Goal: Task Accomplishment & Management: Complete application form

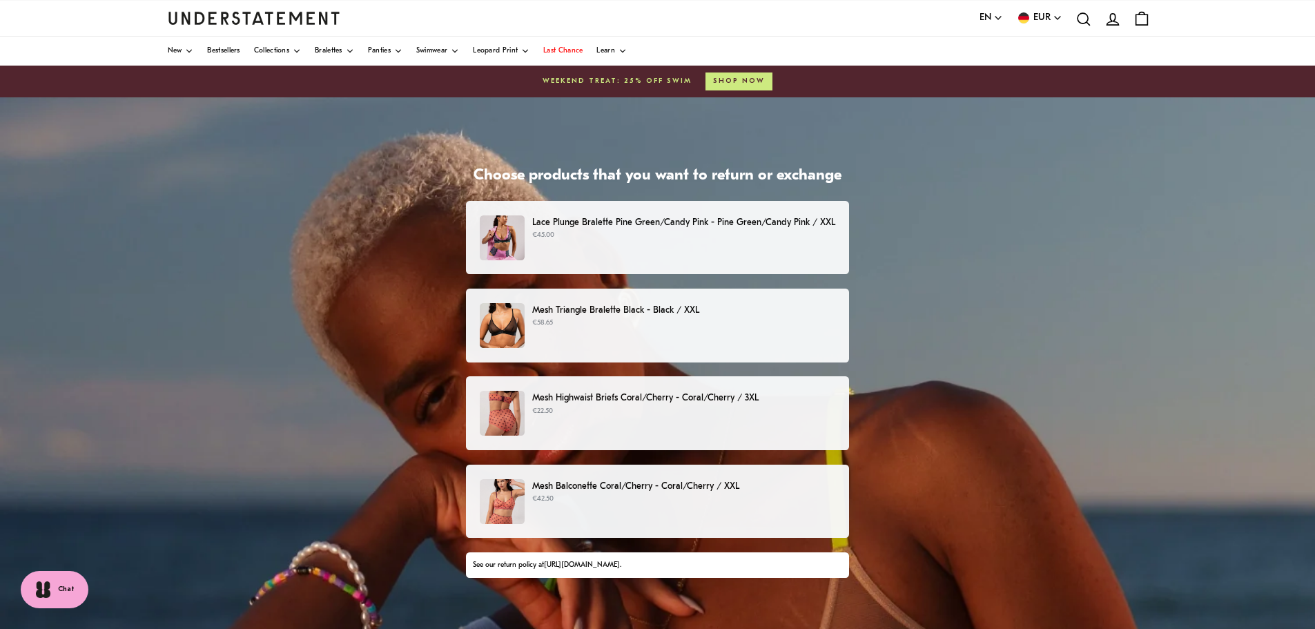
click at [648, 244] on div "Lace Plunge Bralette Pine Green/Candy Pink - Pine Green/Candy Pink / XXL €45.00" at bounding box center [657, 237] width 355 height 45
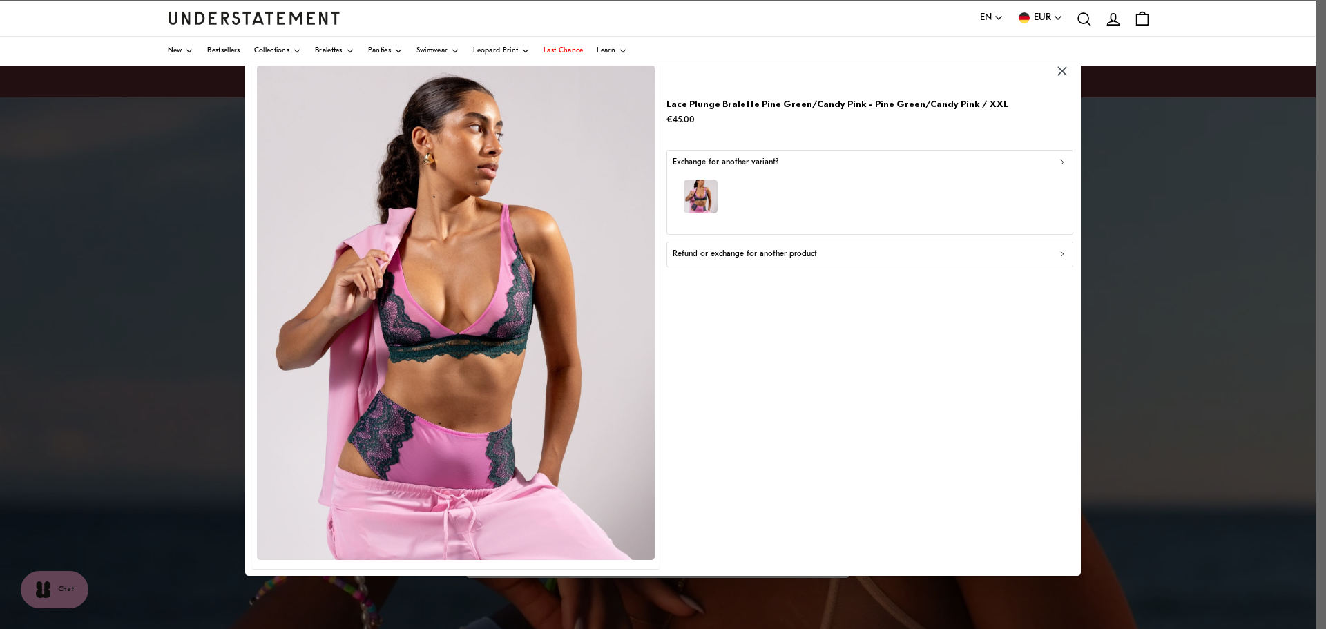
click at [1062, 69] on icon "button" at bounding box center [1062, 72] width 16 height 16
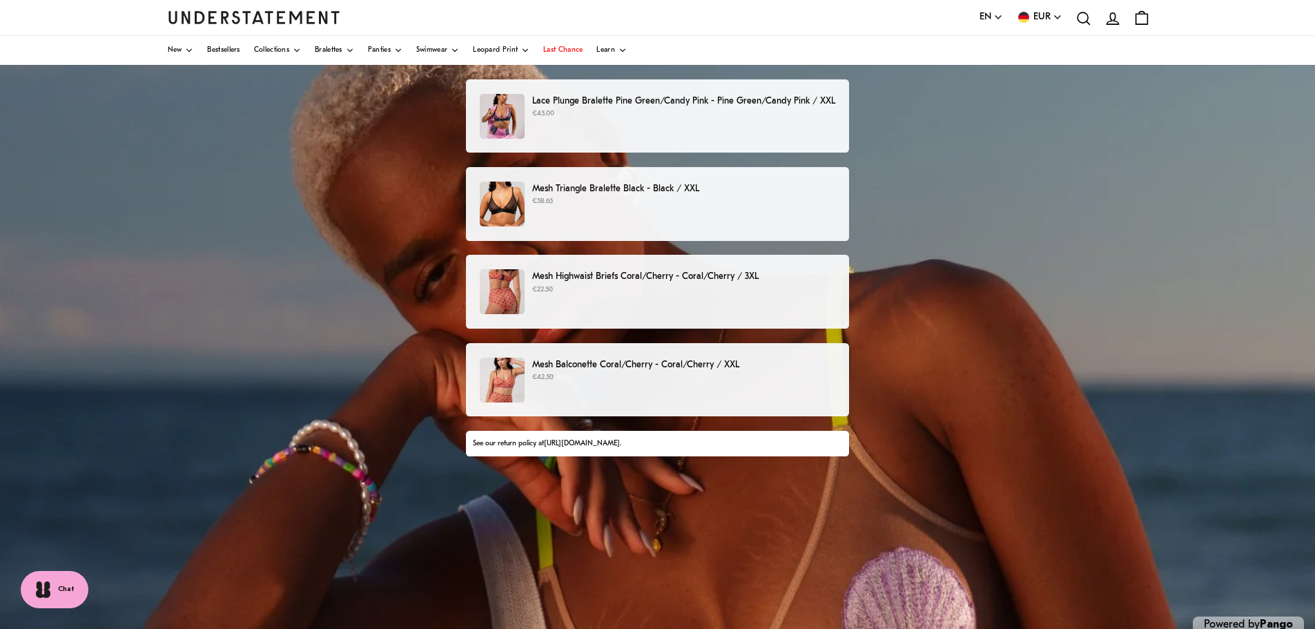
scroll to position [159, 0]
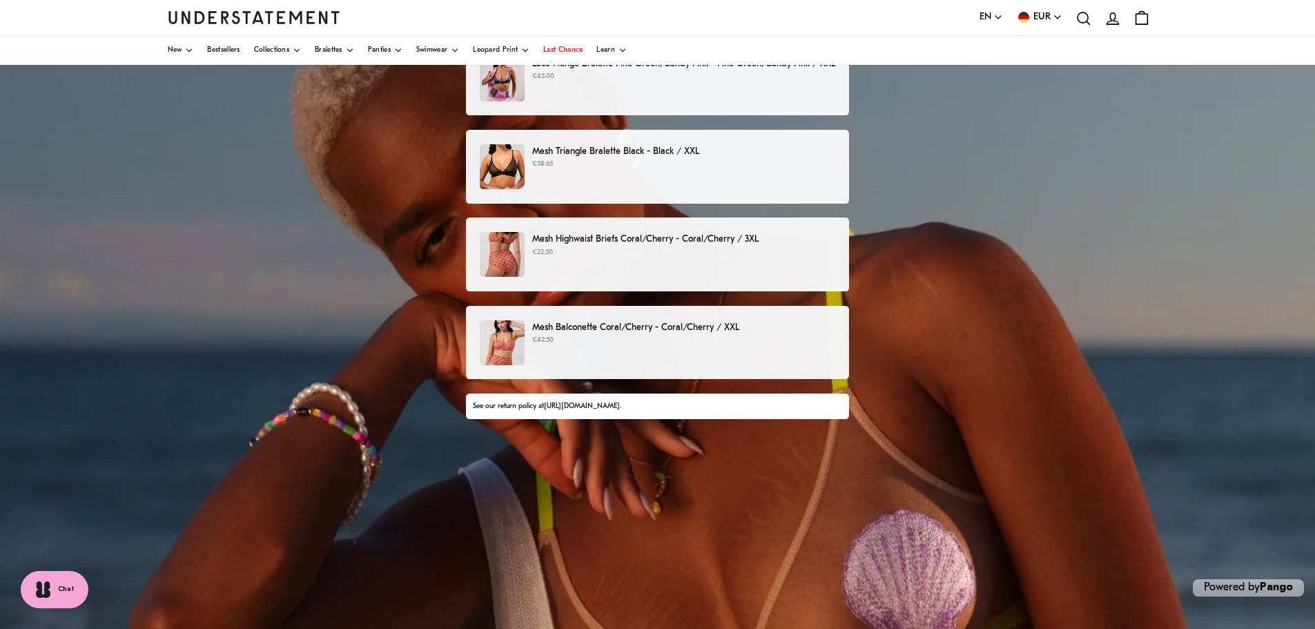
click at [684, 346] on p "€42.50" at bounding box center [683, 340] width 303 height 11
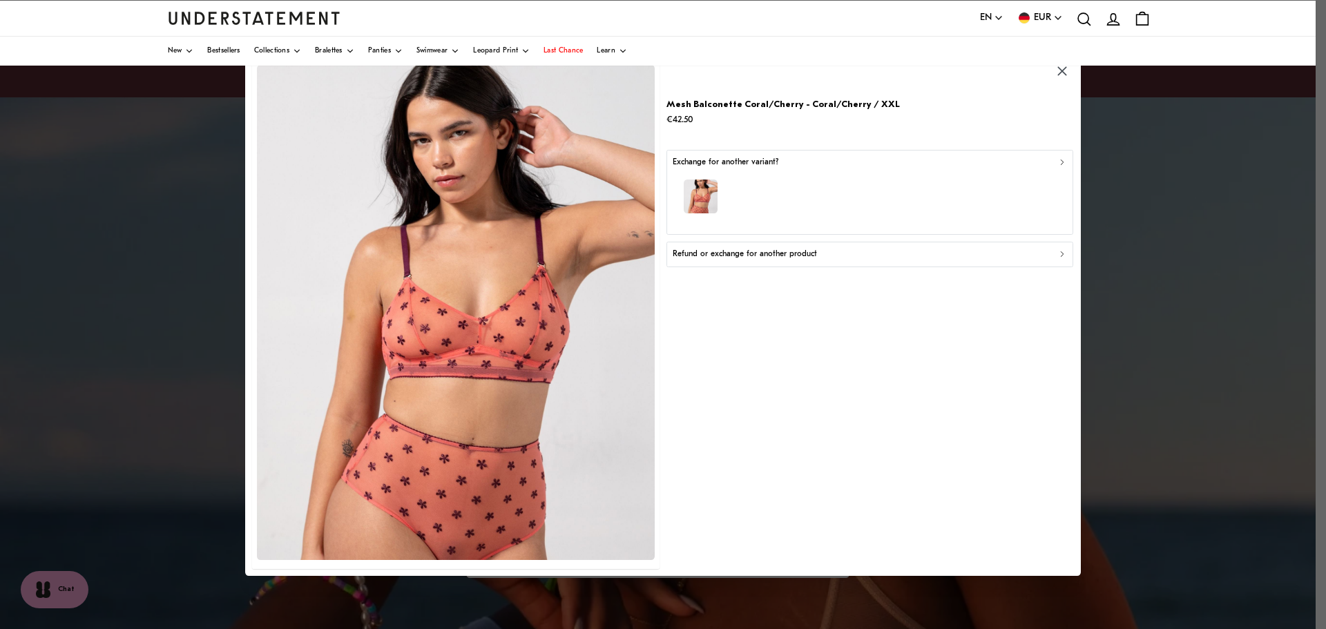
click at [761, 258] on p "Refund or exchange for another product" at bounding box center [745, 254] width 144 height 13
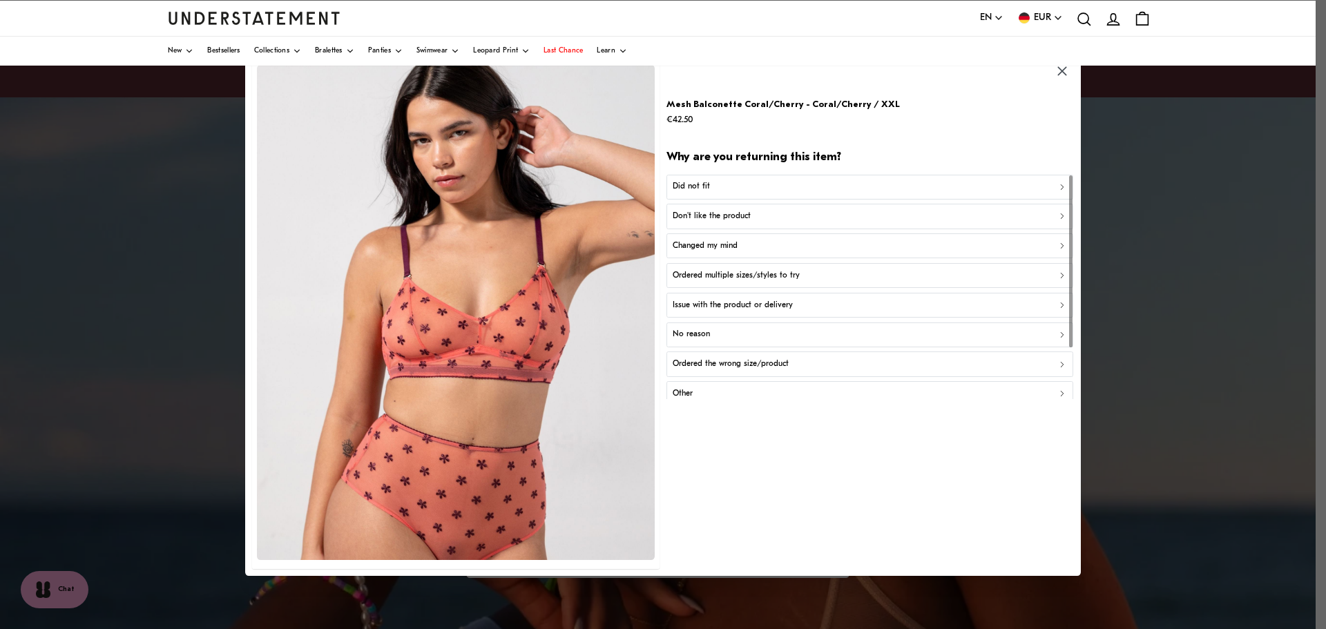
click at [720, 186] on div "Did not fit" at bounding box center [870, 186] width 395 height 13
click at [728, 218] on div "Too big" at bounding box center [870, 216] width 395 height 13
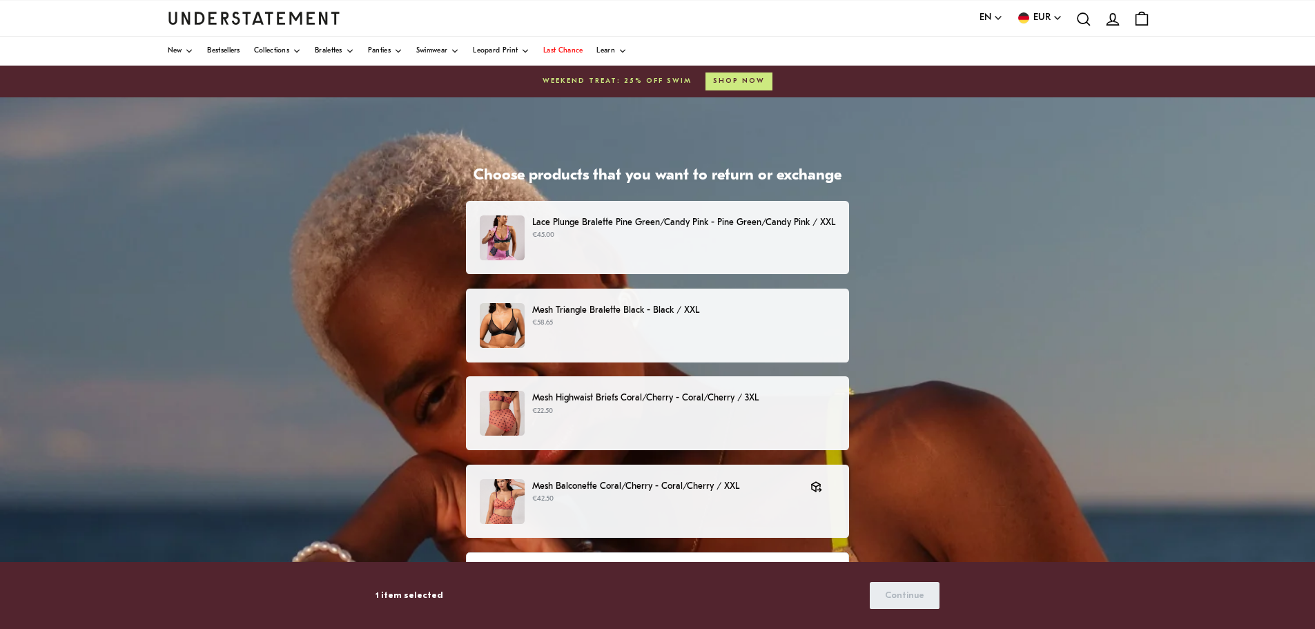
click at [679, 403] on p "Mesh Highwaist Briefs Coral/Cherry - Coral/Cherry / 3XL" at bounding box center [683, 398] width 303 height 15
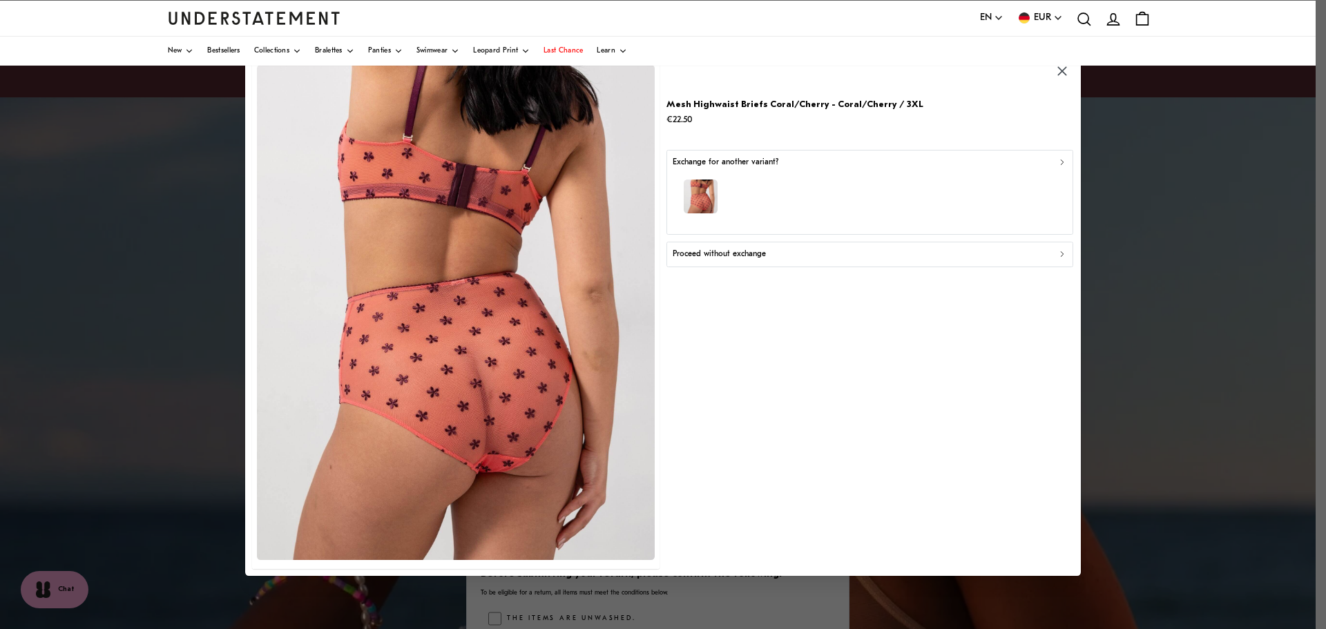
click at [791, 253] on div "Proceed without exchange" at bounding box center [870, 254] width 395 height 13
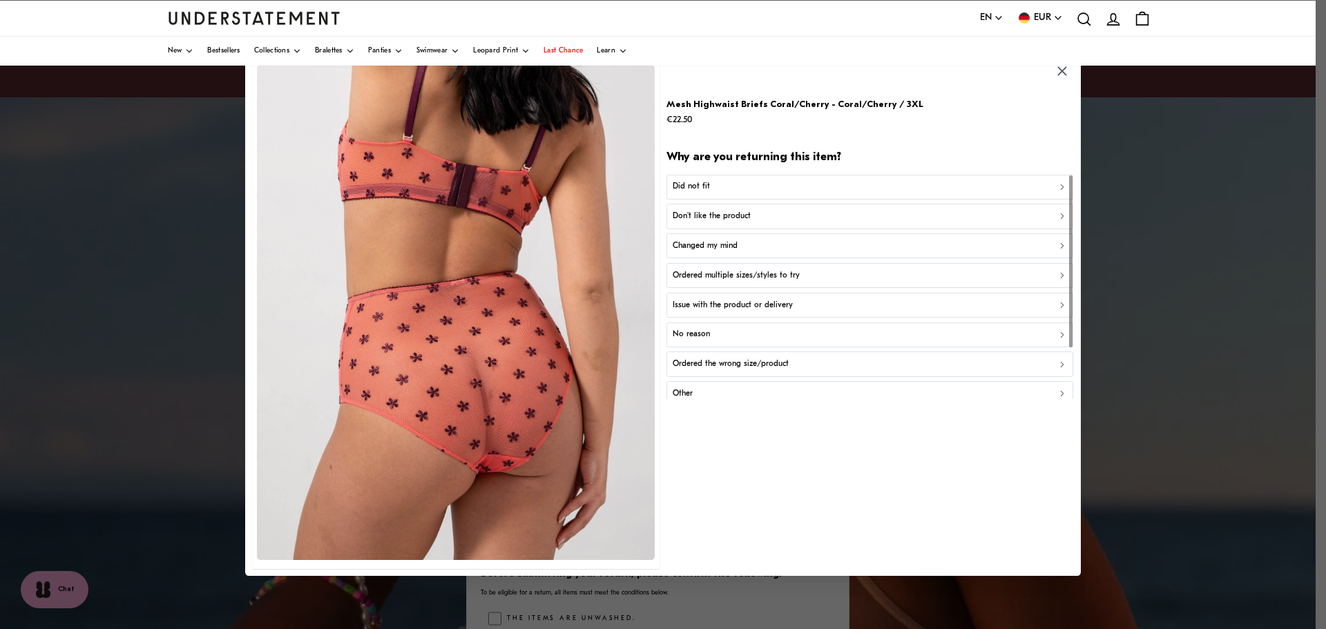
click at [731, 187] on div "Did not fit" at bounding box center [870, 186] width 395 height 13
click at [782, 278] on div "Not enough support" at bounding box center [870, 275] width 395 height 13
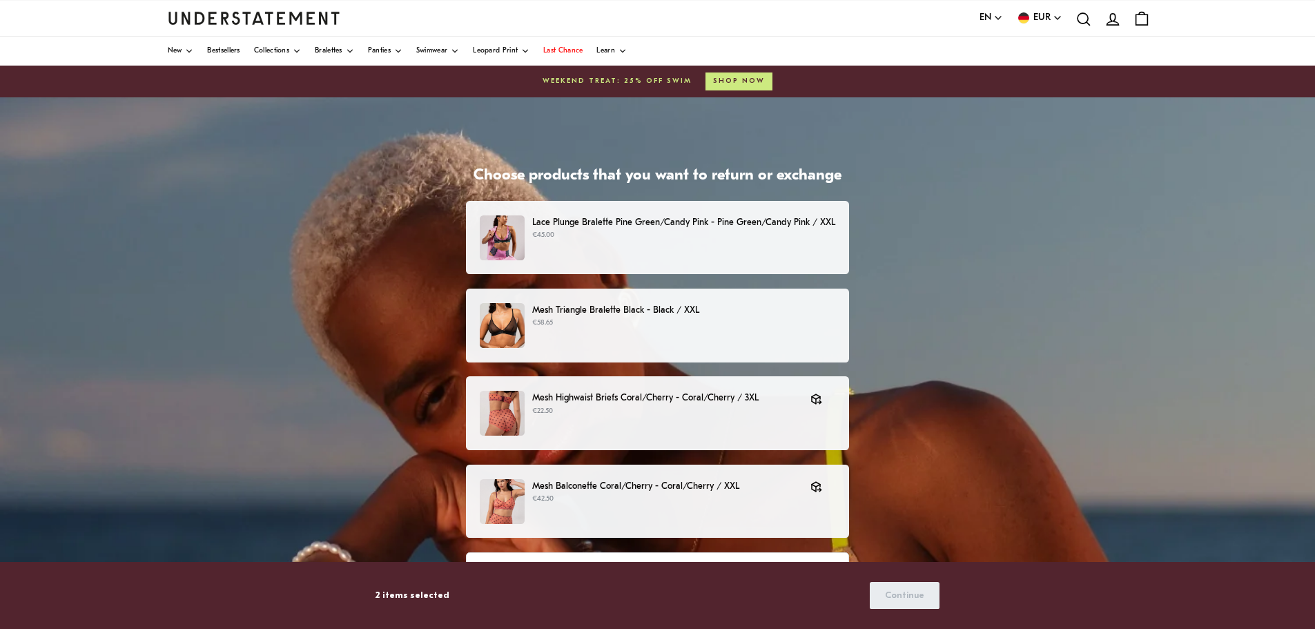
click at [741, 314] on p "Mesh Triangle Bralette Black - Black / XXL" at bounding box center [683, 310] width 303 height 15
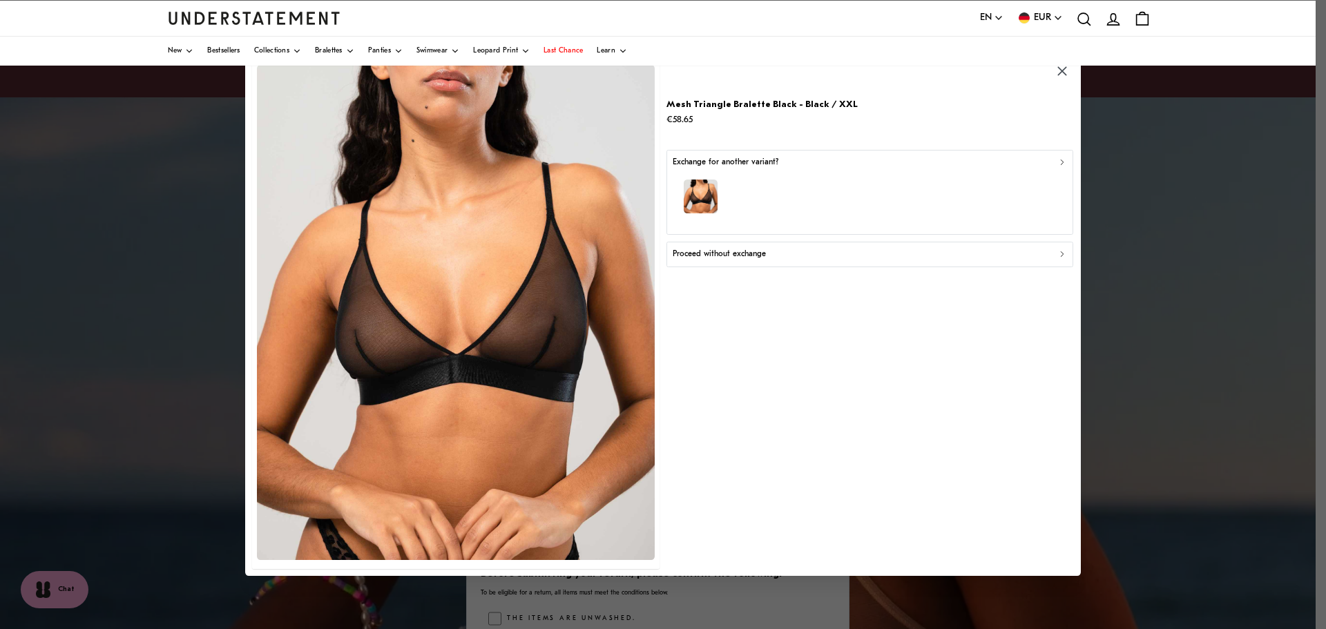
click at [783, 256] on div "Proceed without exchange" at bounding box center [870, 254] width 395 height 13
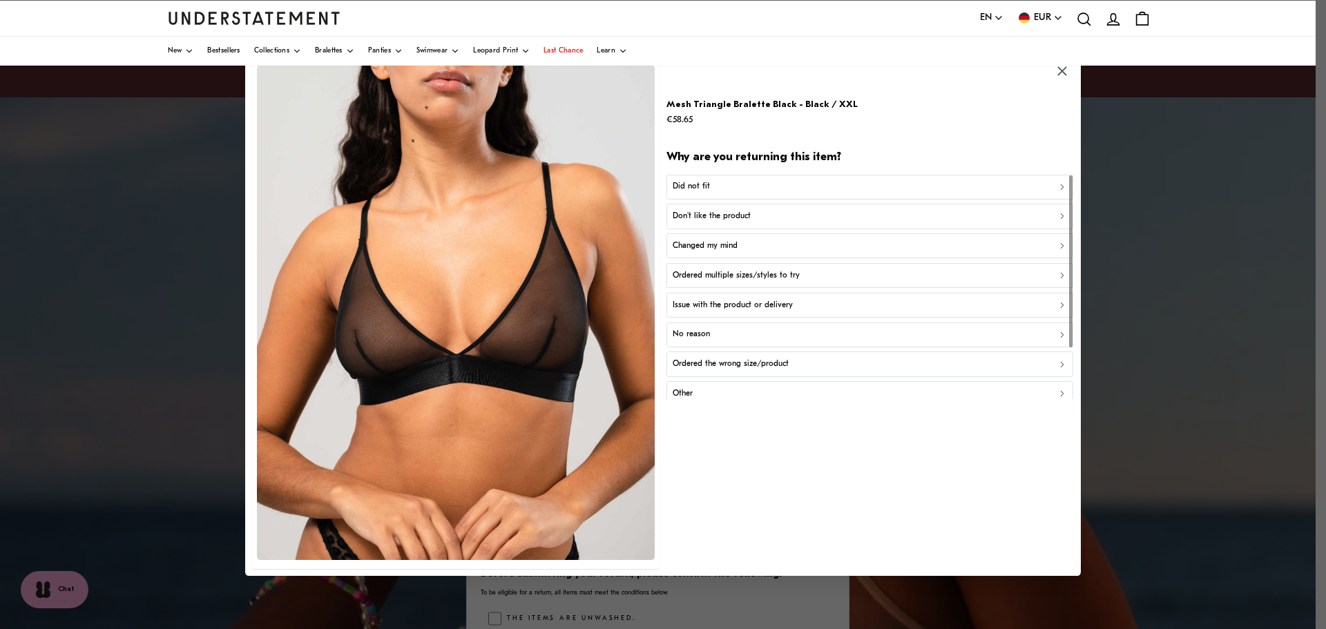
click at [751, 184] on div "Did not fit" at bounding box center [870, 186] width 395 height 13
click at [775, 278] on div "Not enough support" at bounding box center [870, 275] width 395 height 13
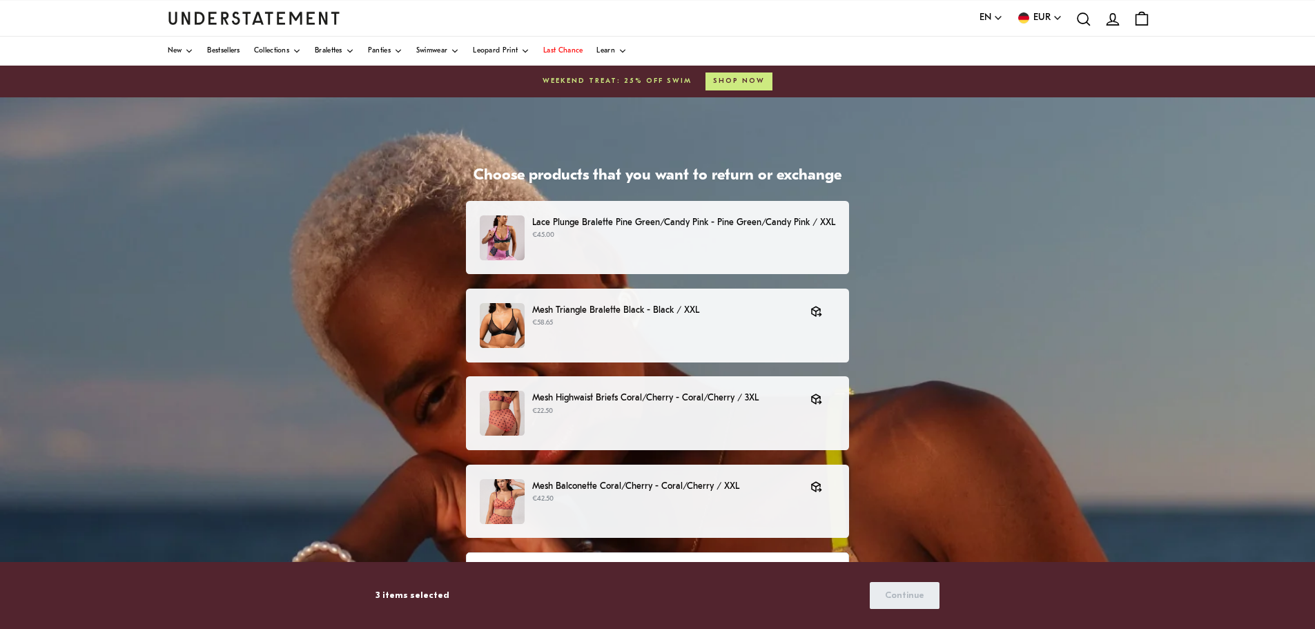
click at [740, 240] on p "€45.00" at bounding box center [683, 235] width 303 height 11
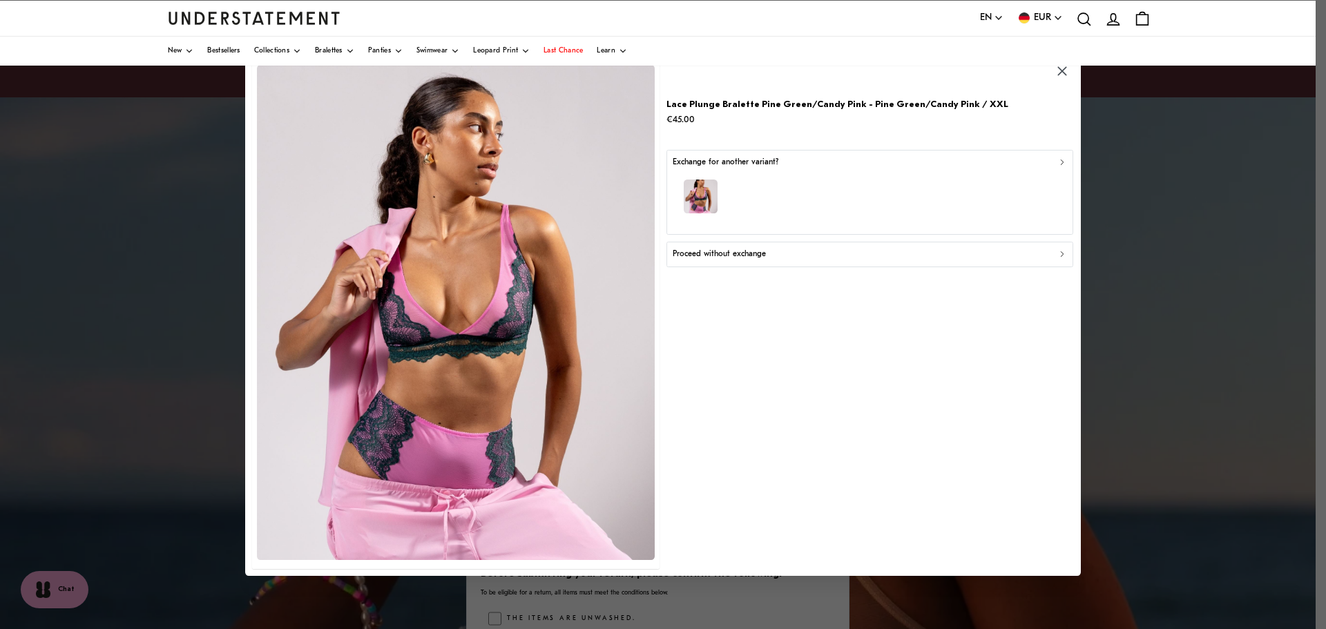
click at [751, 255] on p "Proceed without exchange" at bounding box center [719, 254] width 93 height 13
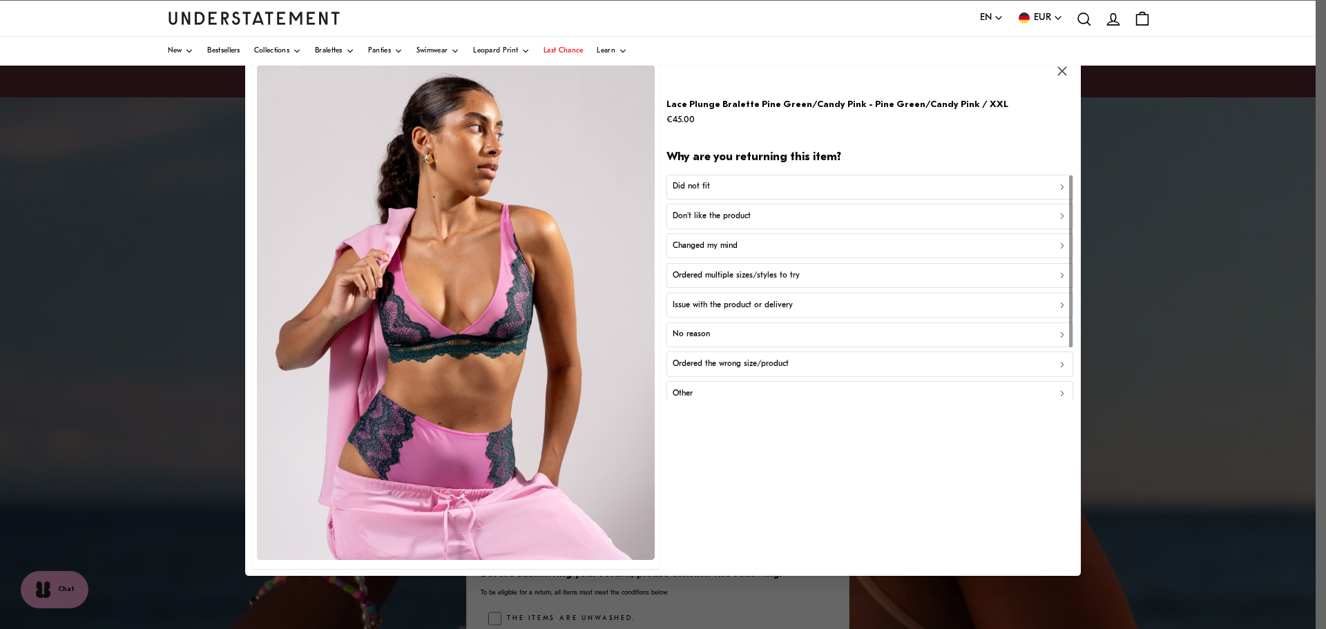
click at [724, 188] on div "Did not fit" at bounding box center [870, 186] width 395 height 13
click at [769, 278] on div "Not enough support" at bounding box center [870, 275] width 395 height 13
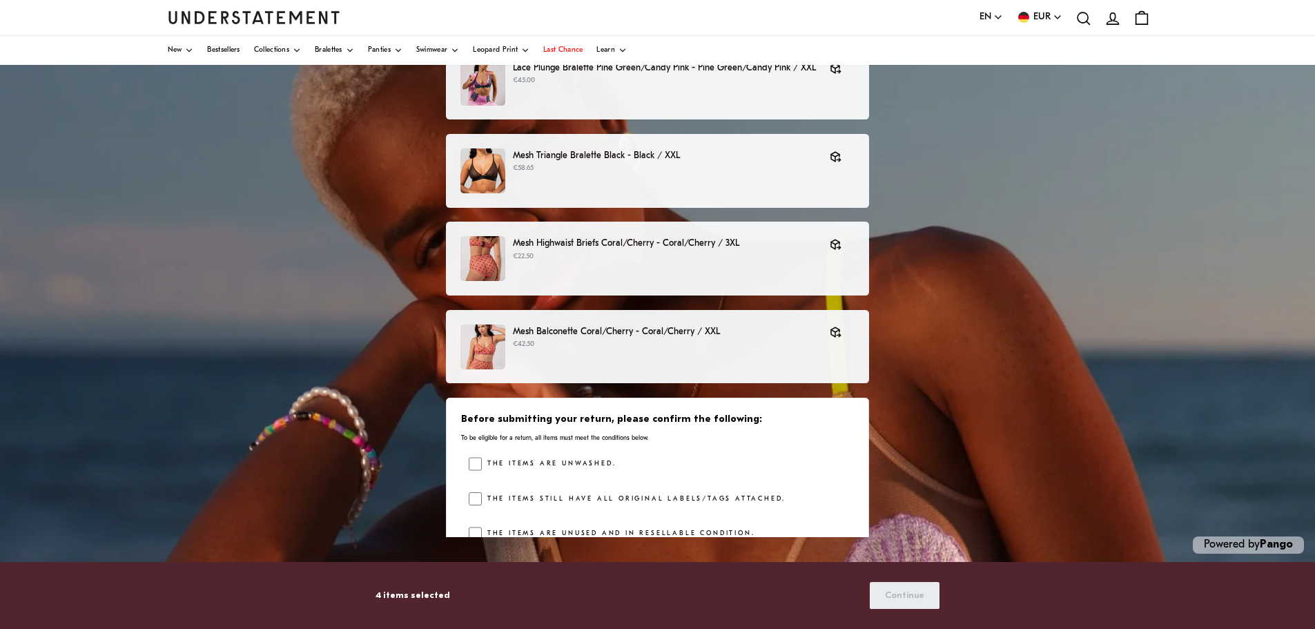
scroll to position [159, 0]
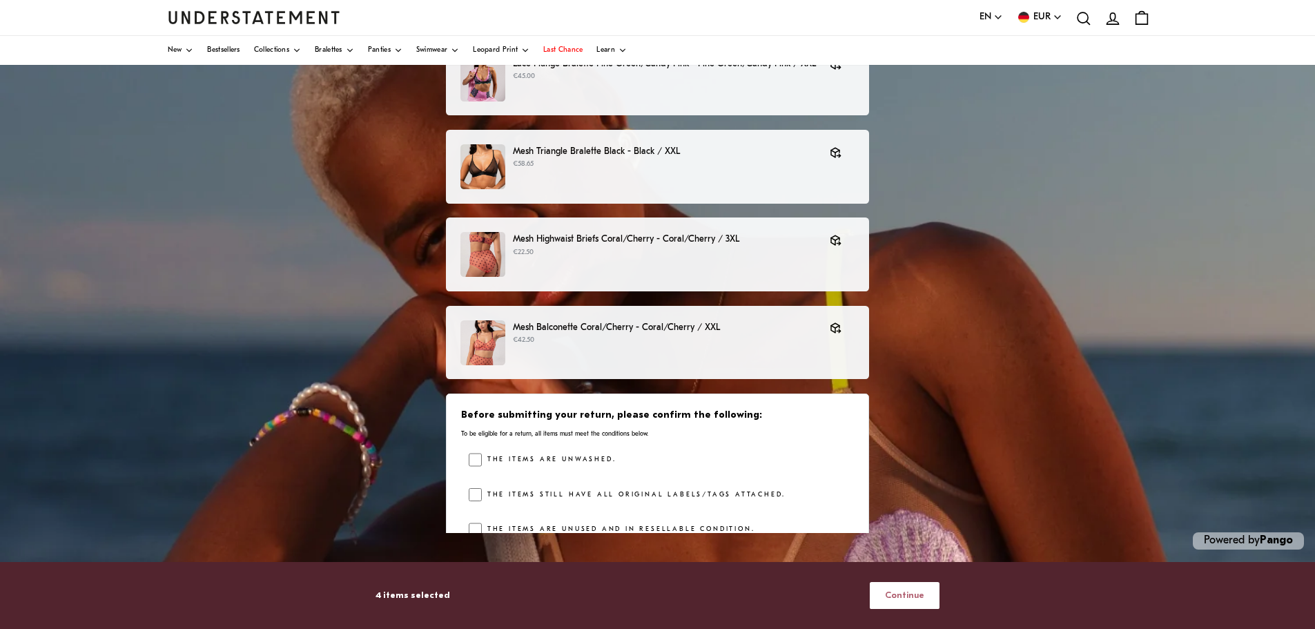
click at [921, 591] on span "Continue" at bounding box center [904, 596] width 39 height 26
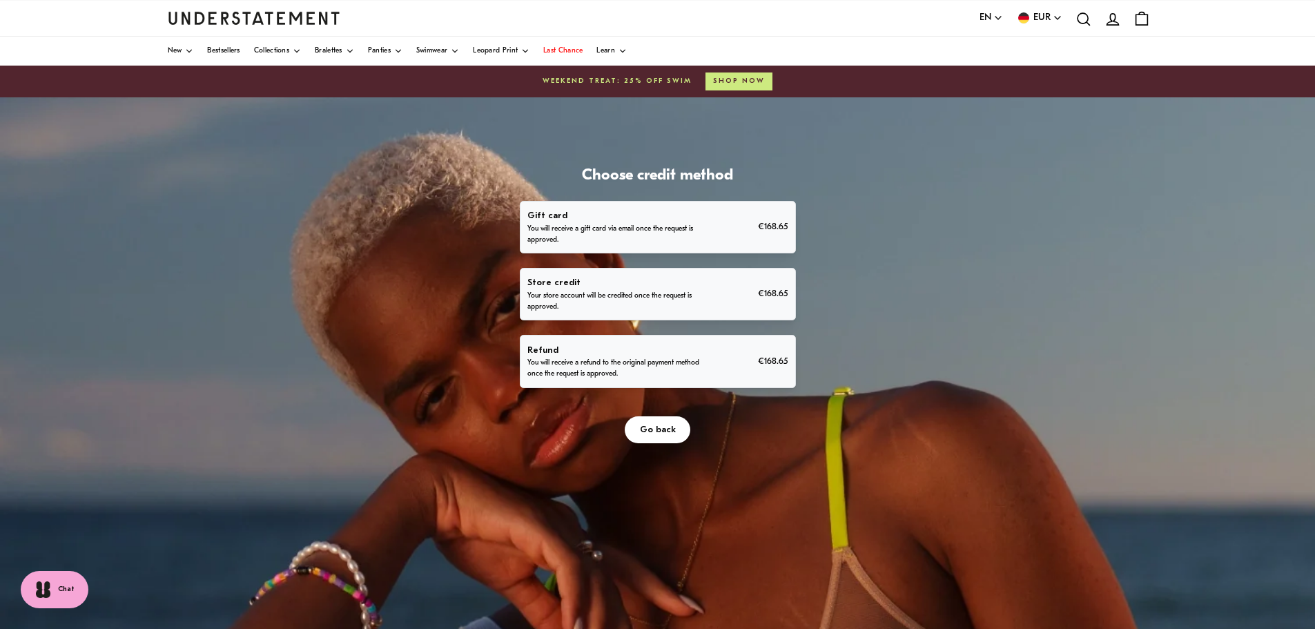
click at [715, 365] on div "Refund You will receive a refund to the original payment method once the reques…" at bounding box center [658, 361] width 260 height 37
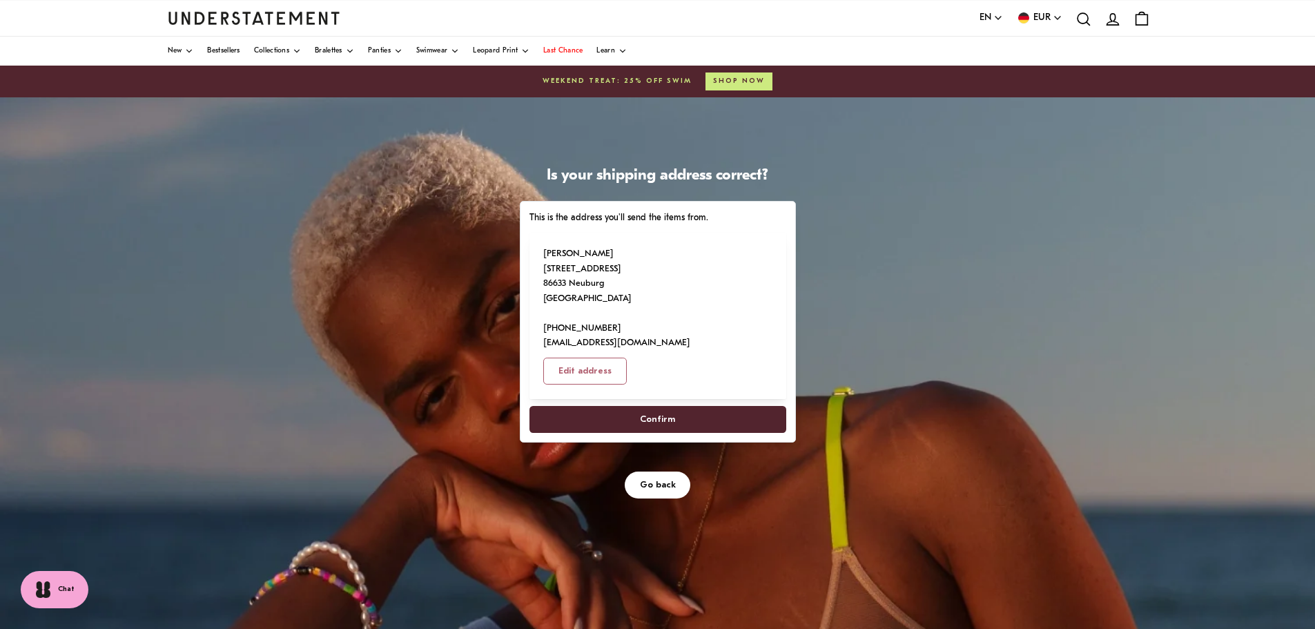
click at [655, 407] on span "Confirm" at bounding box center [657, 420] width 35 height 26
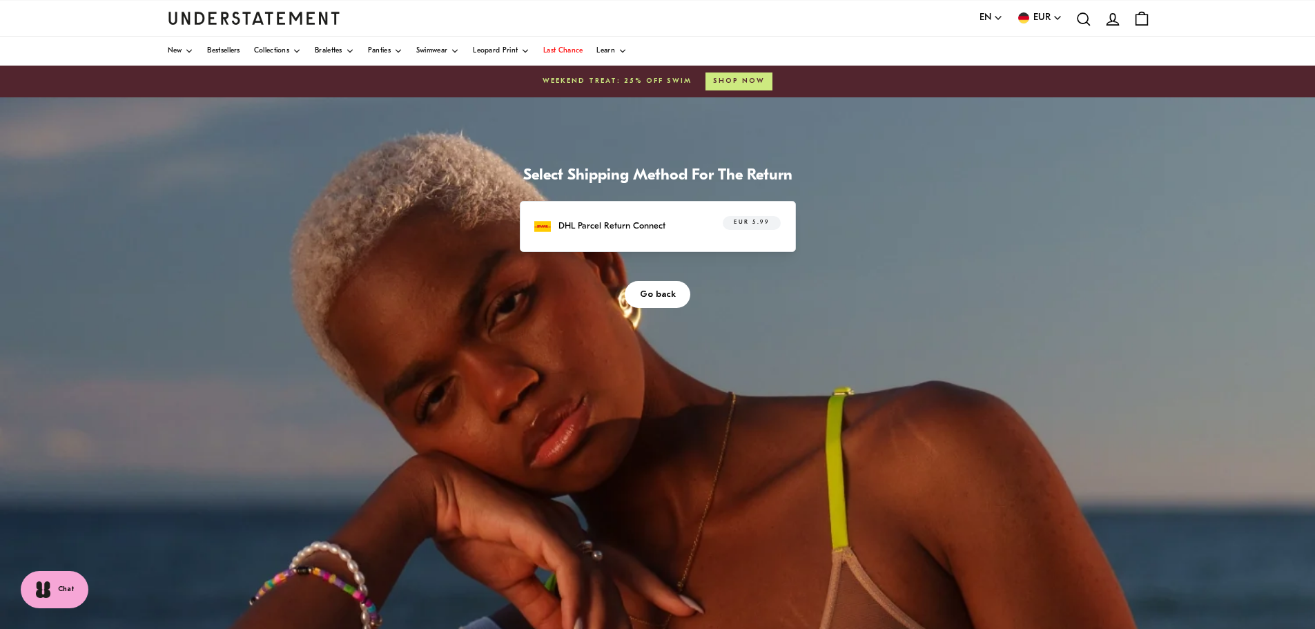
click at [695, 226] on div "DHL Parcel Return Connect EUR 5.99" at bounding box center [657, 226] width 246 height 21
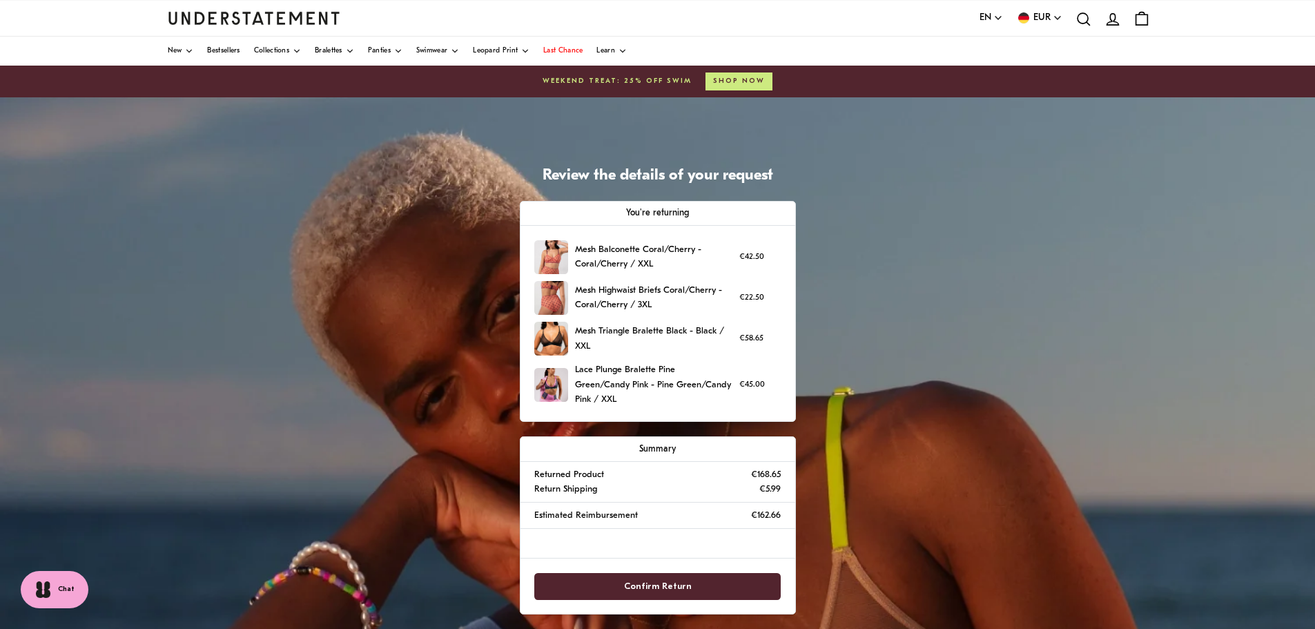
click at [673, 576] on span "Confirm Return" at bounding box center [658, 587] width 68 height 26
